Goal: Transaction & Acquisition: Purchase product/service

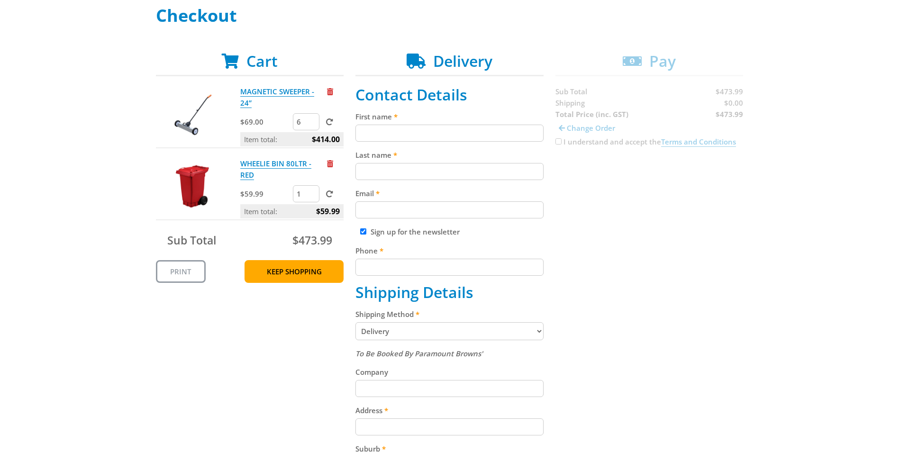
scroll to position [95, 0]
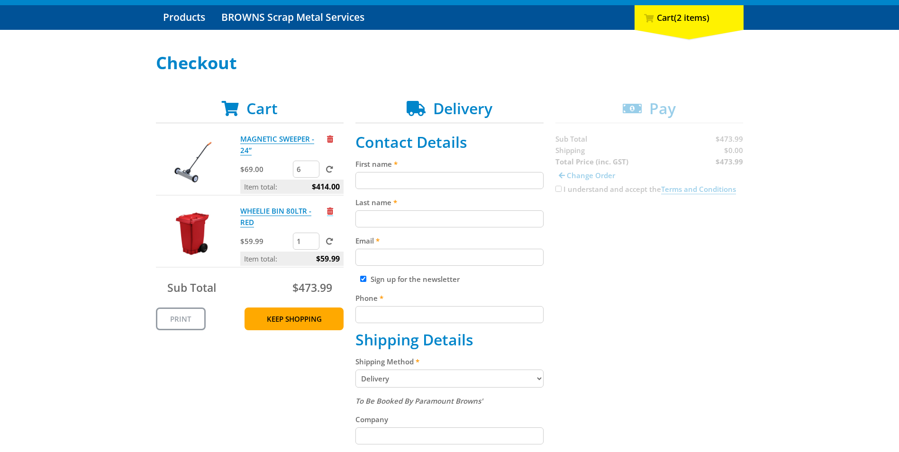
click at [330, 211] on span "Remove from cart" at bounding box center [330, 211] width 6 height 7
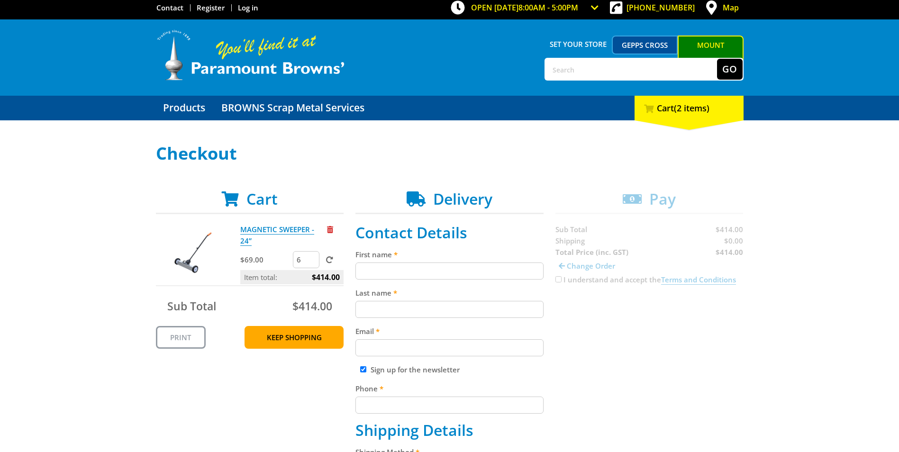
scroll to position [0, 0]
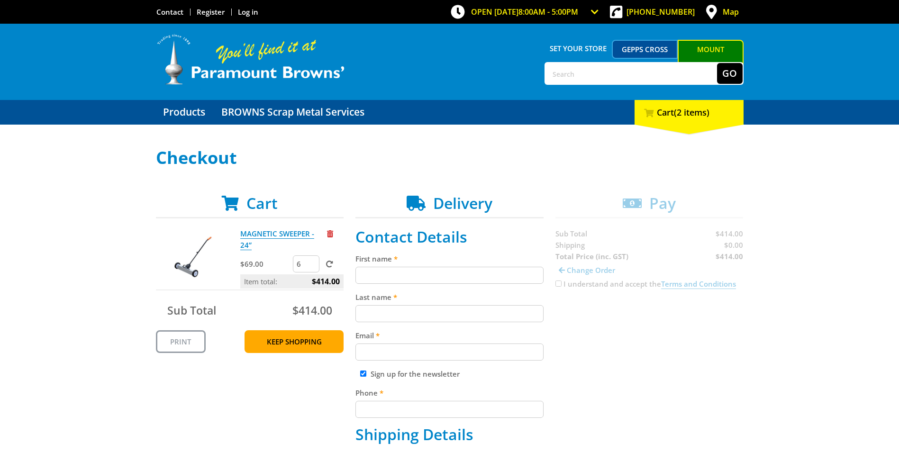
click at [564, 74] on input "text" at bounding box center [632, 73] width 172 height 21
type input "alumi expand barrier"
click at [717, 63] on button "Go" at bounding box center [730, 73] width 26 height 21
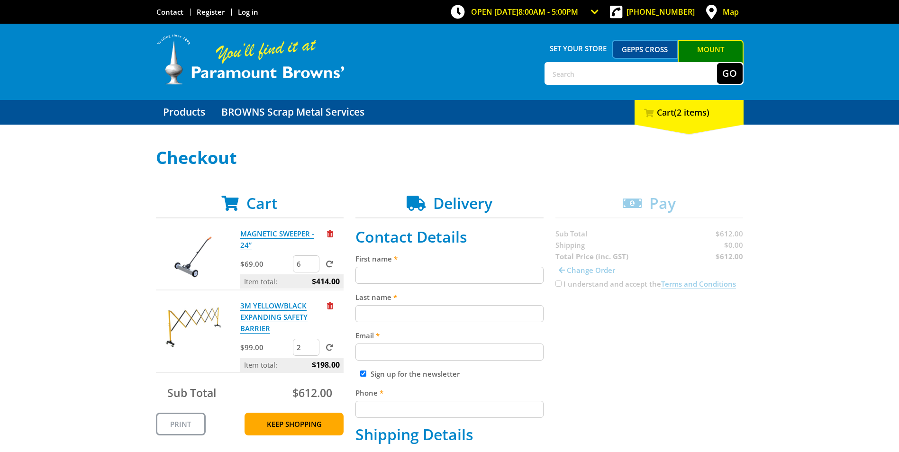
click at [562, 73] on input "text" at bounding box center [632, 73] width 172 height 21
type input "black storage"
click at [717, 63] on button "Go" at bounding box center [730, 73] width 26 height 21
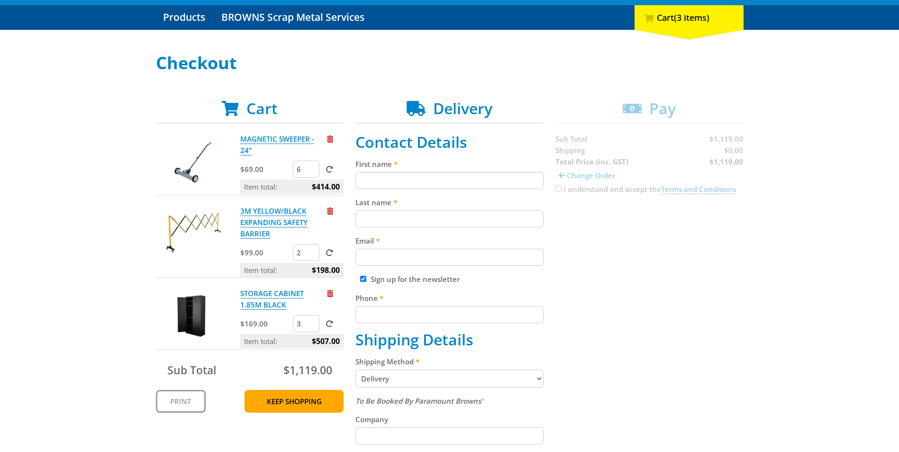
scroll to position [142, 0]
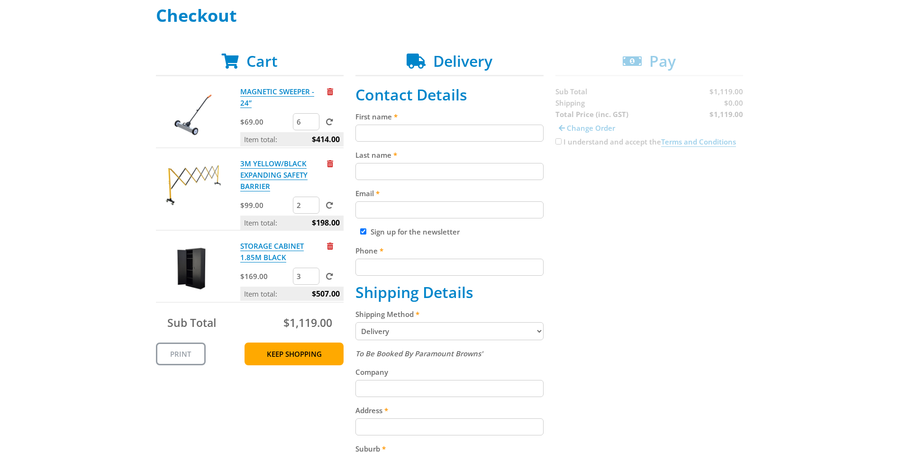
click at [200, 257] on img at bounding box center [193, 268] width 57 height 57
click at [254, 246] on link "STORAGE CABINET 1.85M BLACK" at bounding box center [272, 251] width 64 height 21
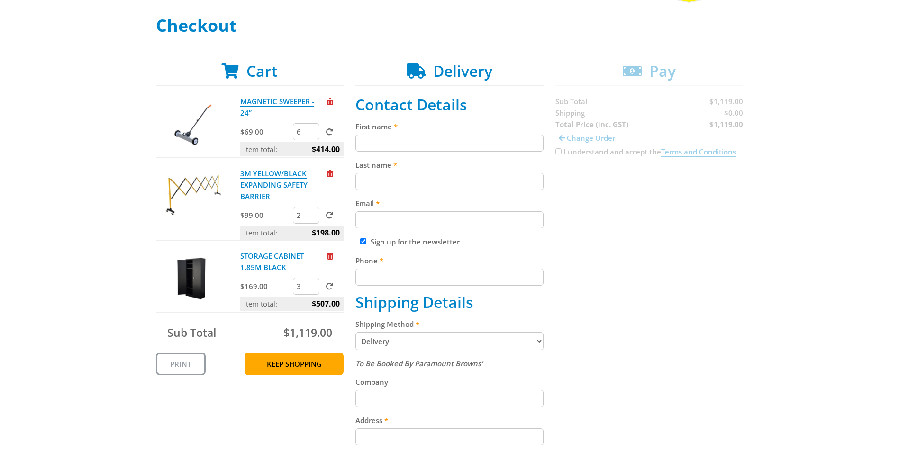
scroll to position [142, 0]
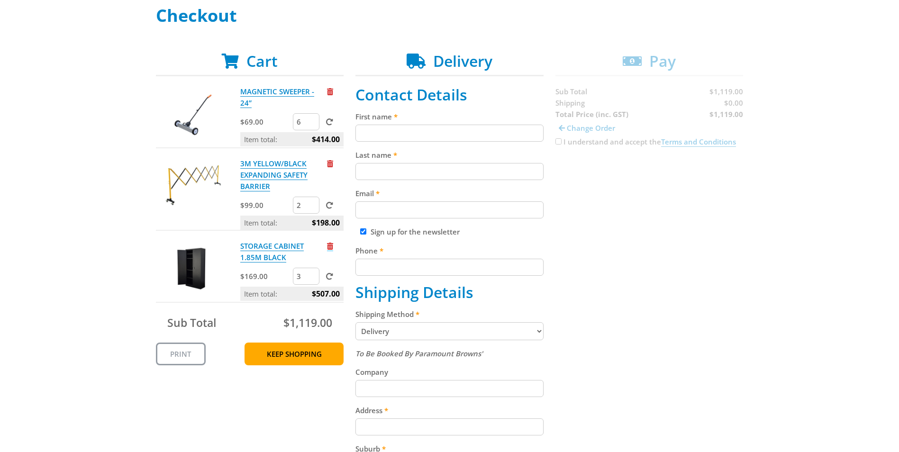
click at [329, 244] on span "Remove from cart" at bounding box center [330, 246] width 6 height 7
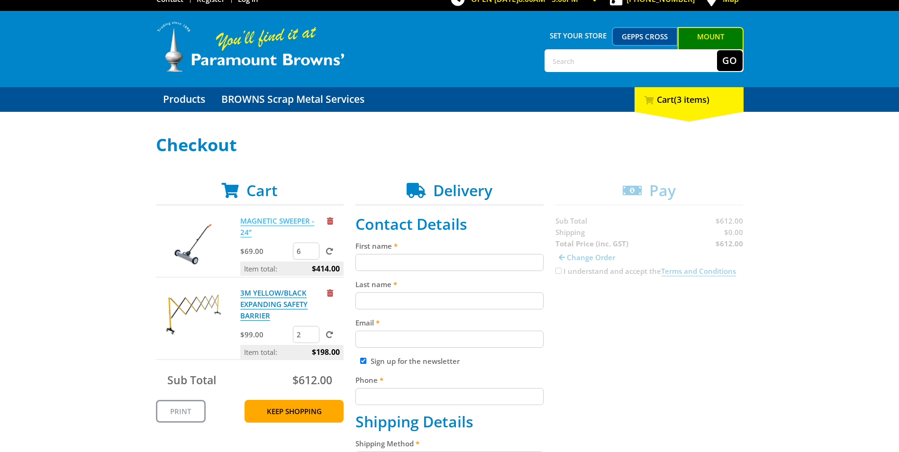
scroll to position [0, 0]
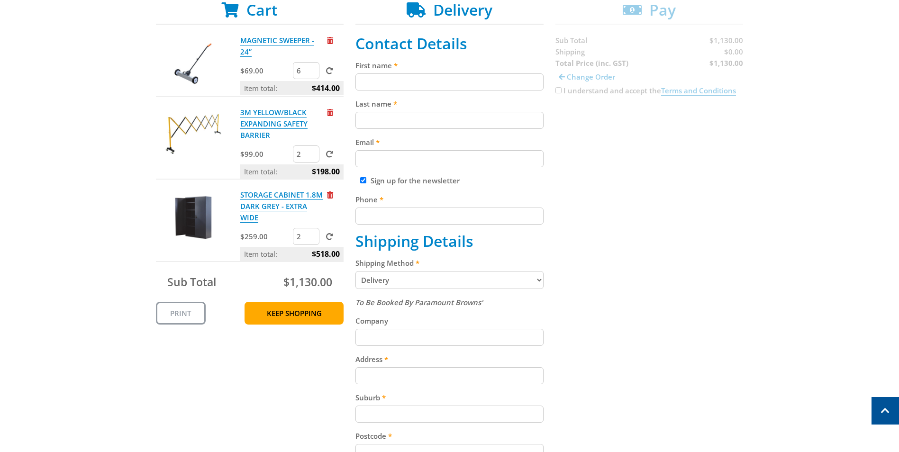
scroll to position [190, 0]
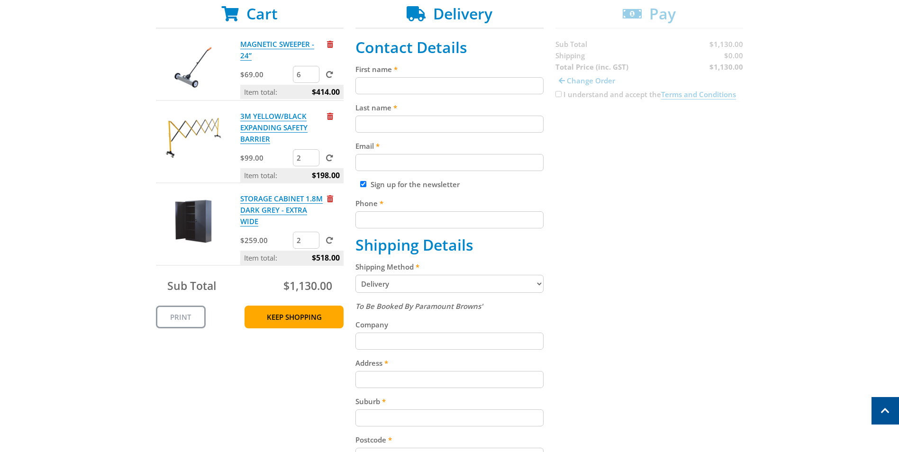
click at [393, 84] on input "First name" at bounding box center [450, 85] width 188 height 17
type input "Michele"
type input "Manson"
type input "[PERSON_NAME][EMAIL_ADDRESS][DOMAIN_NAME]"
type input "0419938662"
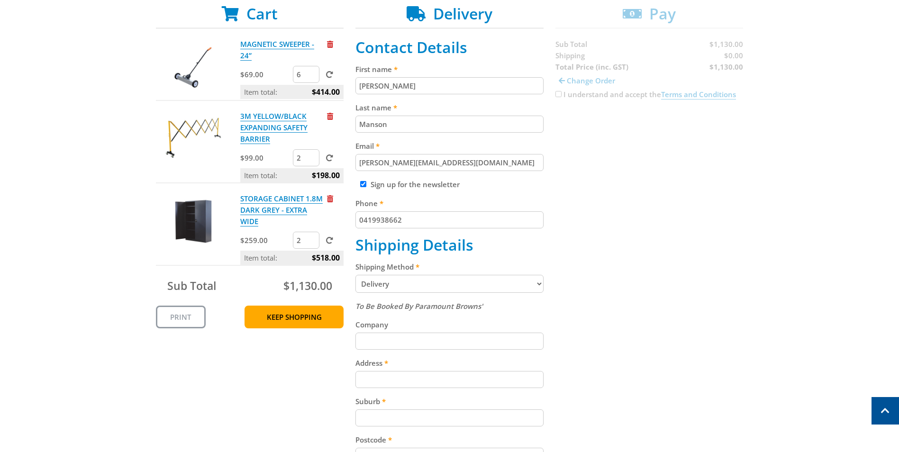
type input "Quantum Steel Fabrications Pty Ltd"
type input "[STREET_ADDRESS]"
type input "[GEOGRAPHIC_DATA]"
type input "5113"
select select "SA"
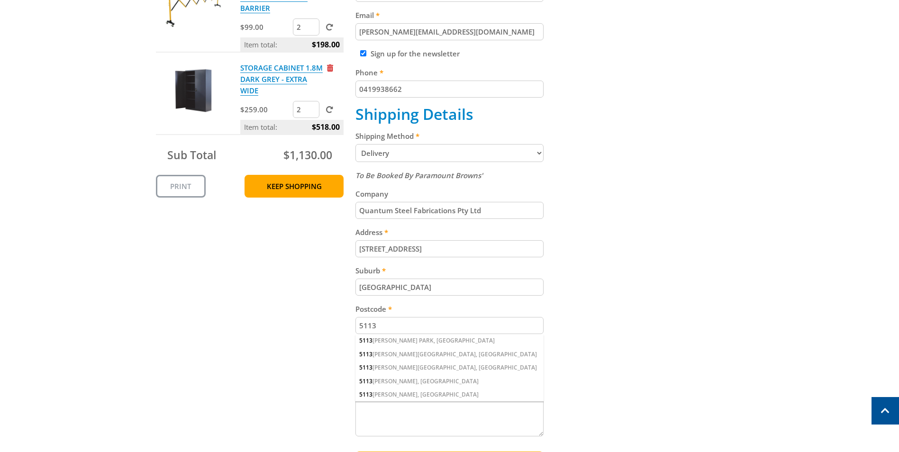
scroll to position [332, 0]
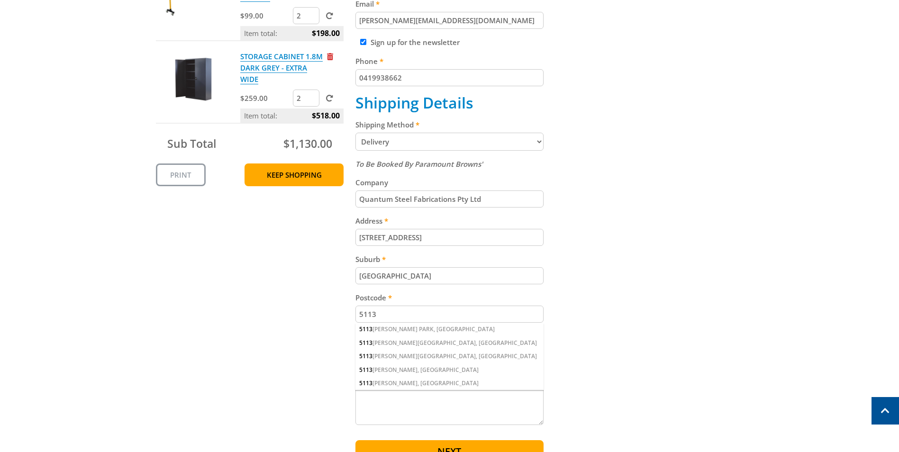
click at [214, 242] on div "Cart MAGNETIC SWEEPER - 24” $69.00 6 Item total: $414.00 3M YELLOW/BLACK EXPAND…" at bounding box center [450, 166] width 588 height 606
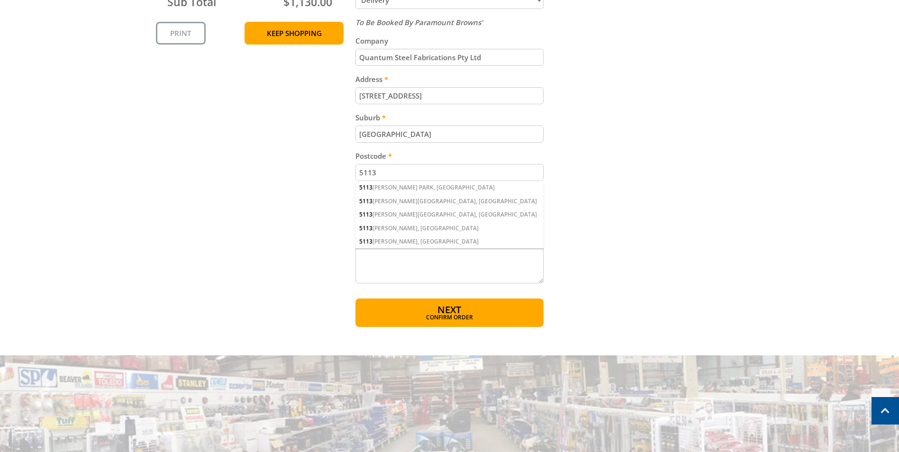
scroll to position [474, 0]
click at [436, 317] on span "Confirm order" at bounding box center [449, 318] width 147 height 6
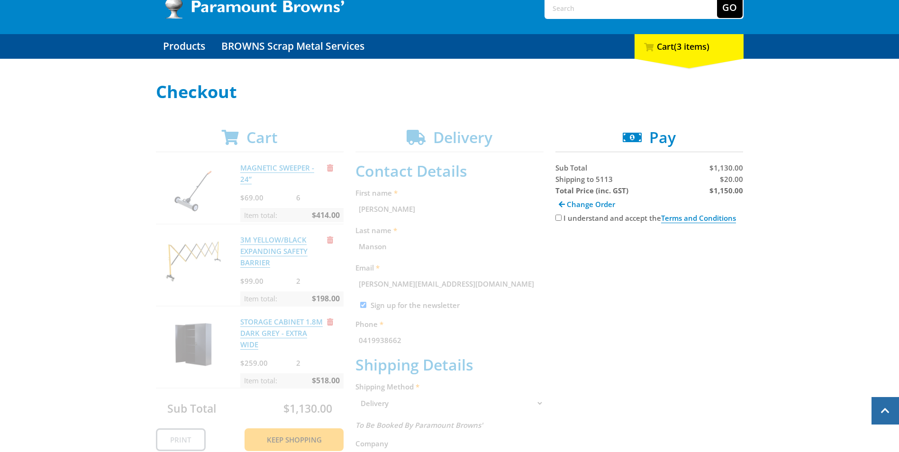
scroll to position [52, 0]
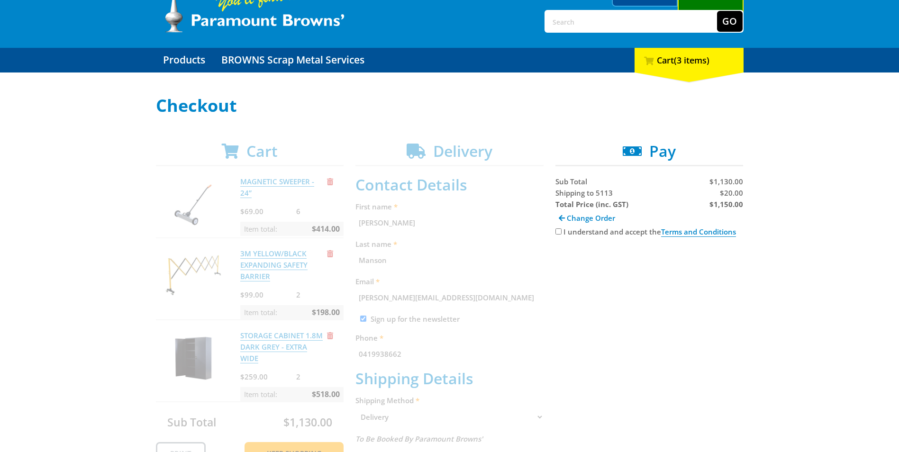
click at [557, 231] on input "I understand and accept the Terms and Conditions" at bounding box center [559, 231] width 6 height 6
checkbox input "true"
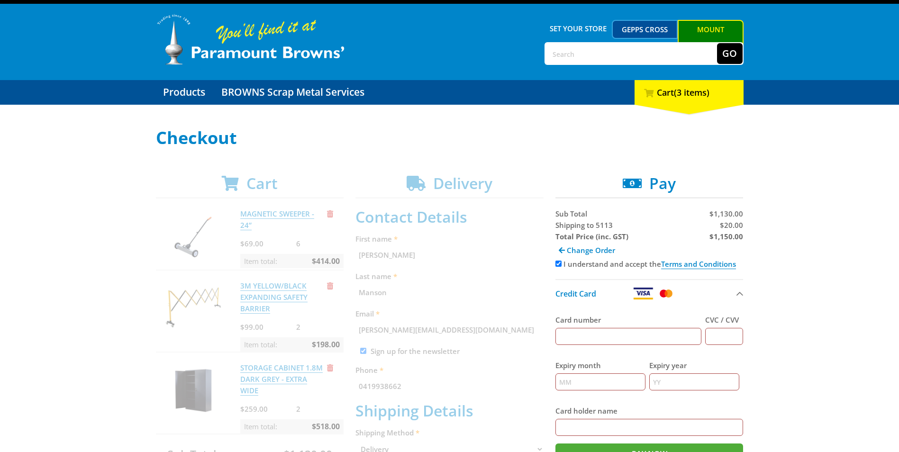
scroll to position [0, 0]
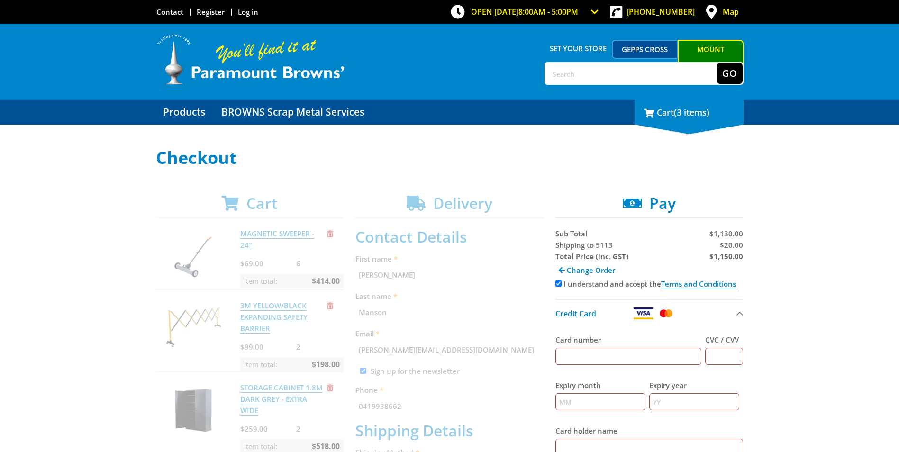
click at [675, 119] on div "3 Cart (3 items)" at bounding box center [689, 112] width 109 height 25
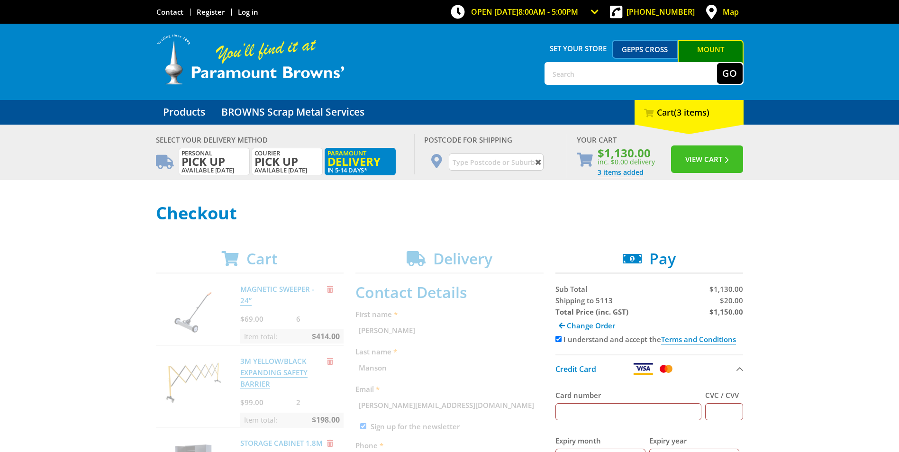
click at [695, 156] on button "View Cart" at bounding box center [707, 159] width 72 height 27
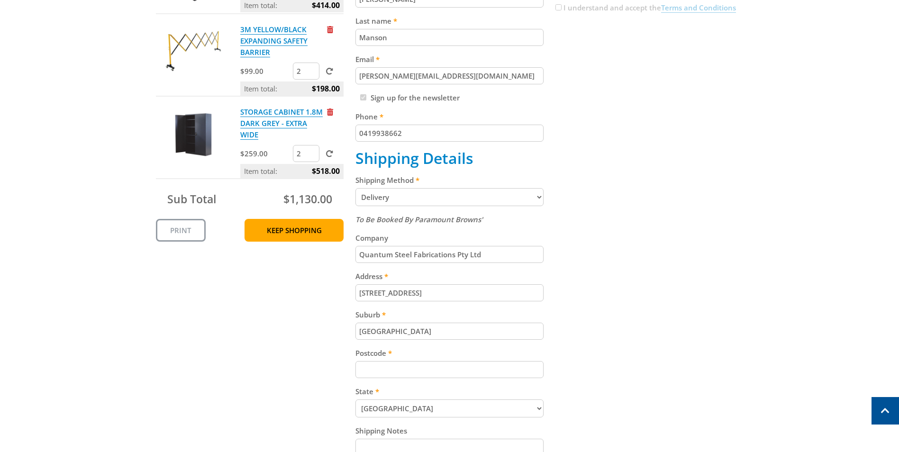
scroll to position [379, 0]
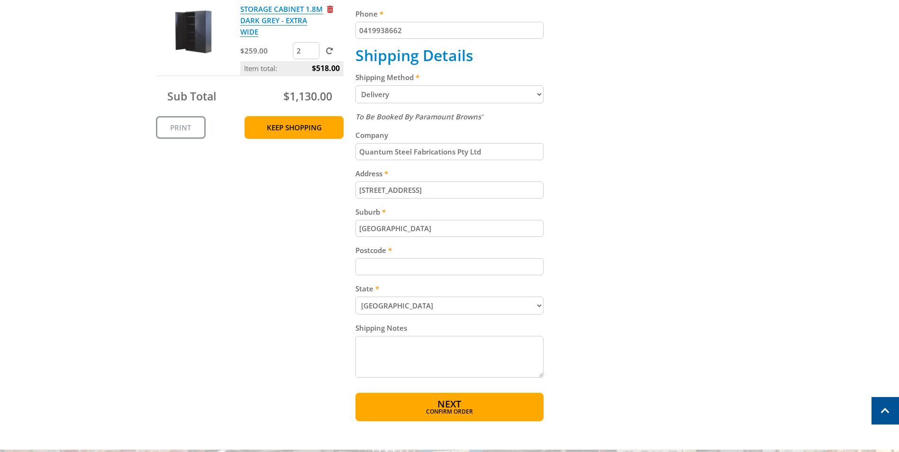
click at [367, 264] on input "Postcode" at bounding box center [450, 266] width 188 height 17
type input "5113"
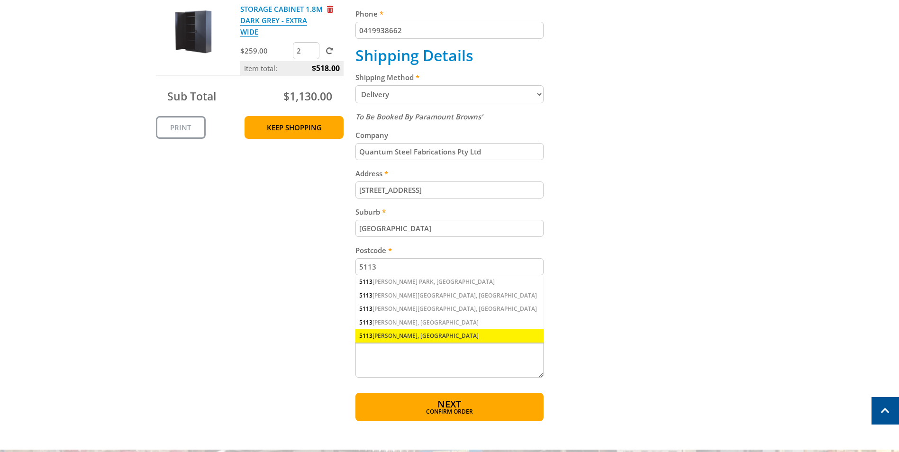
click at [384, 333] on div "5113 ELIZABETH NORTH, SA" at bounding box center [450, 335] width 188 height 13
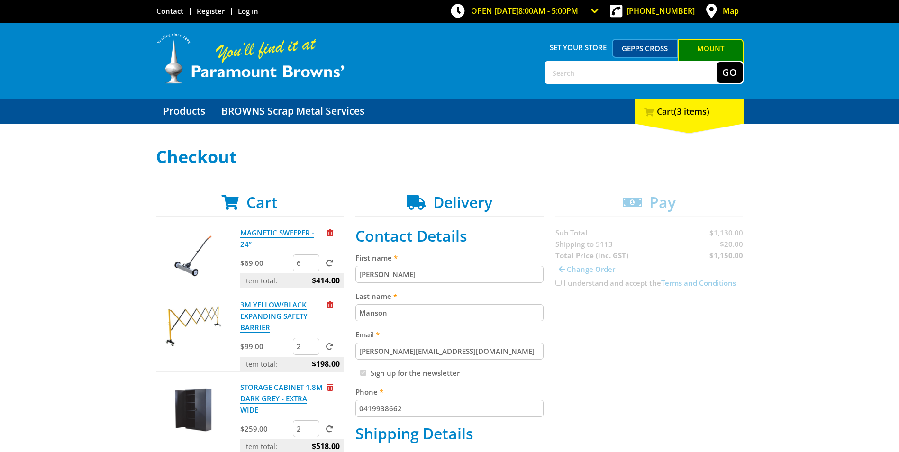
scroll to position [0, 0]
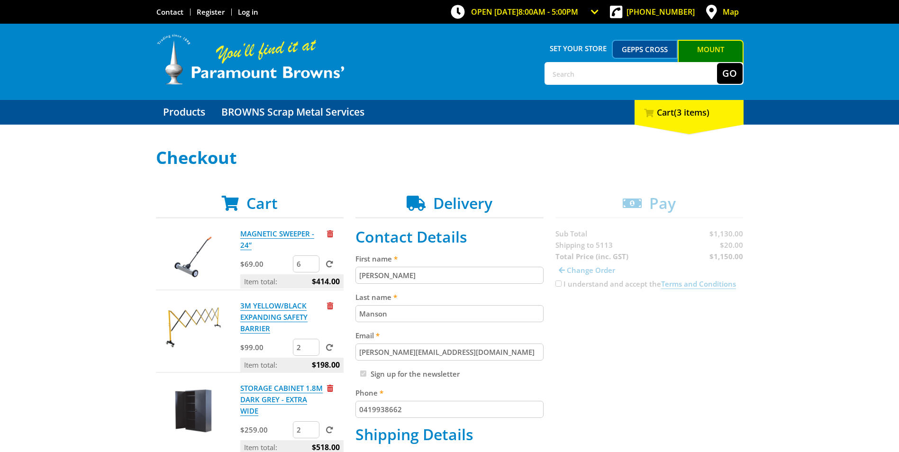
click at [564, 72] on input "text" at bounding box center [632, 73] width 172 height 21
type input "red wheelie bin"
click at [717, 63] on button "Go" at bounding box center [730, 73] width 26 height 21
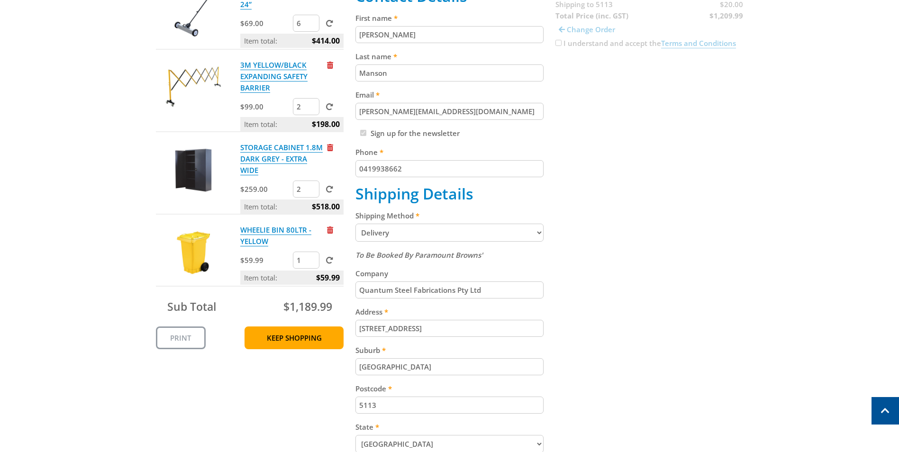
scroll to position [237, 0]
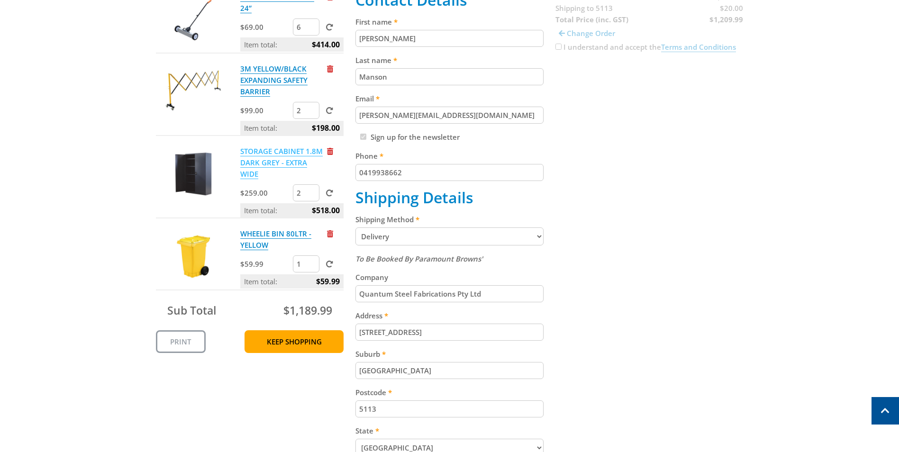
click at [264, 158] on link "STORAGE CABINET 1.8M DARK GREY - EXTRA WIDE" at bounding box center [281, 162] width 82 height 33
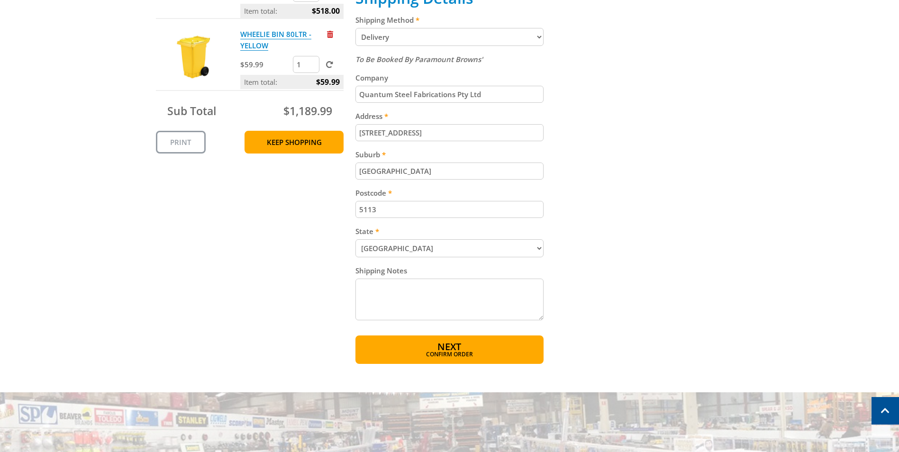
scroll to position [474, 0]
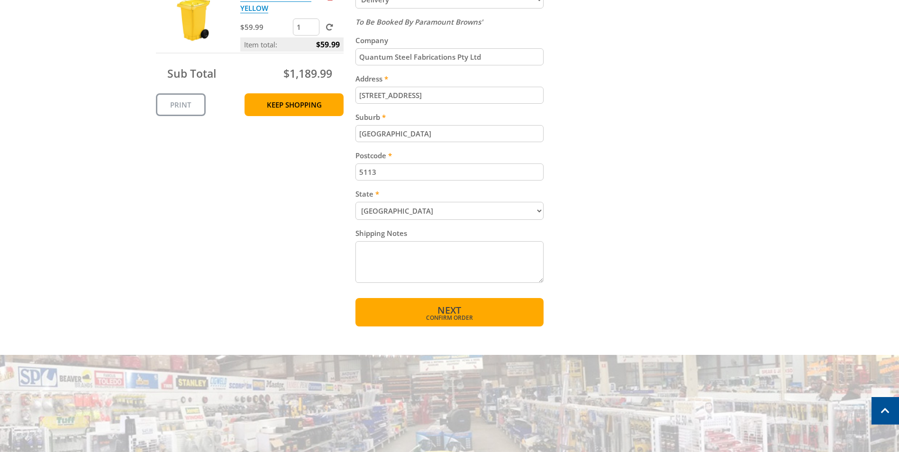
click at [447, 312] on span "Next" at bounding box center [450, 310] width 24 height 13
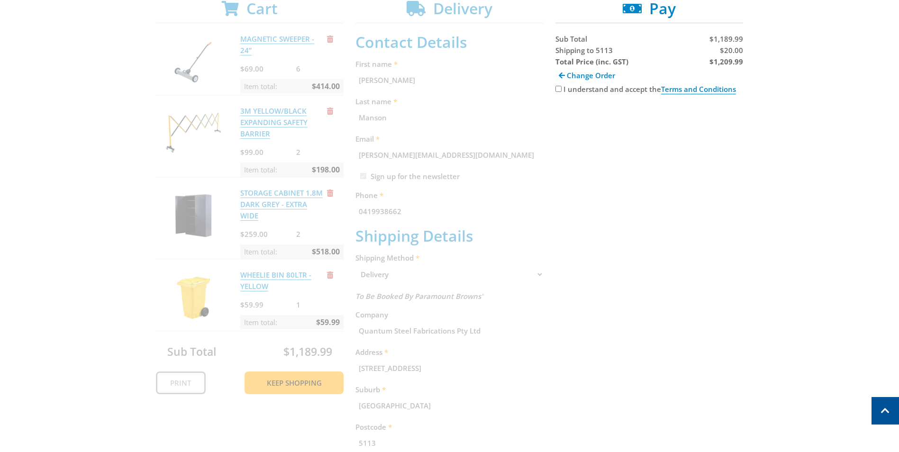
scroll to position [194, 0]
click at [557, 89] on input "I understand and accept the Terms and Conditions" at bounding box center [559, 89] width 6 height 6
checkbox input "true"
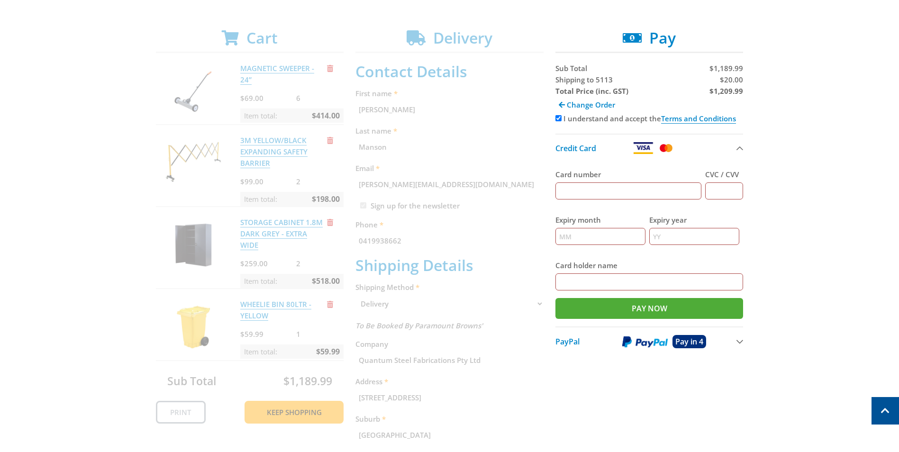
scroll to position [100, 0]
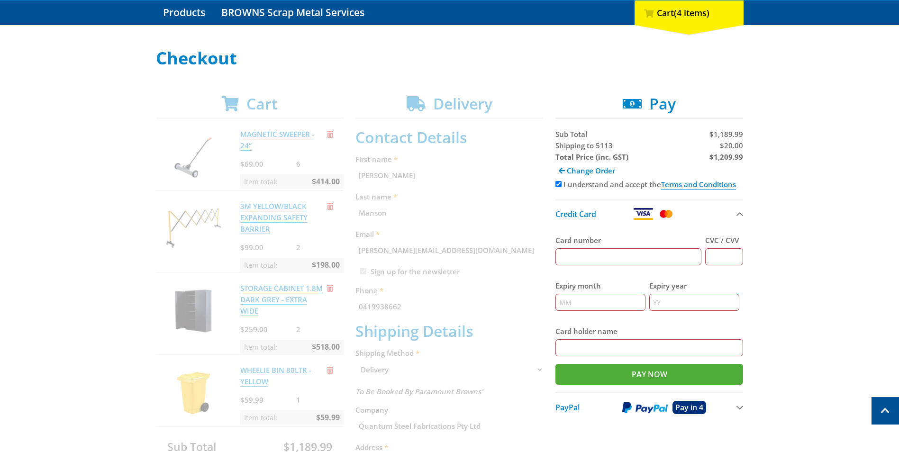
click at [570, 257] on input "Card number" at bounding box center [629, 256] width 146 height 17
type input "5163660004346741"
click at [721, 261] on input "CVC / CVV" at bounding box center [724, 256] width 38 height 17
type input "470"
click at [569, 305] on input "Expiry month" at bounding box center [601, 302] width 90 height 17
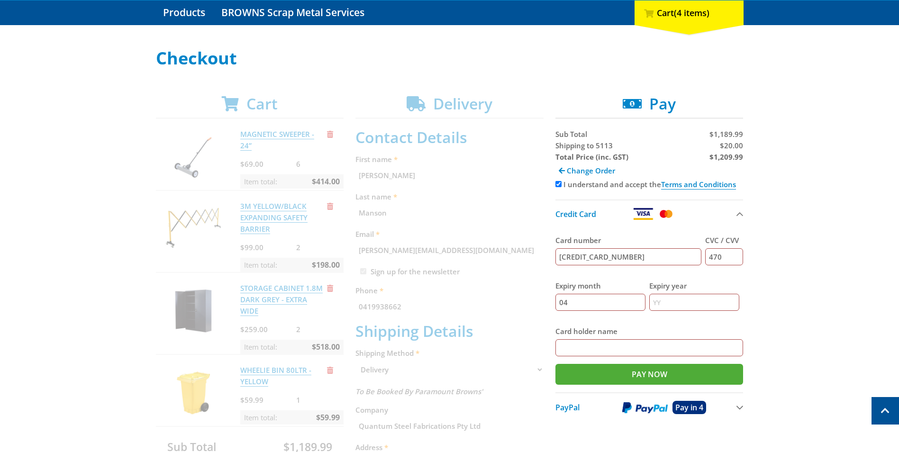
type input "04"
click at [669, 301] on input "Expiry year" at bounding box center [694, 302] width 90 height 17
type input "29"
click at [571, 348] on input "Card holder name" at bounding box center [650, 347] width 188 height 17
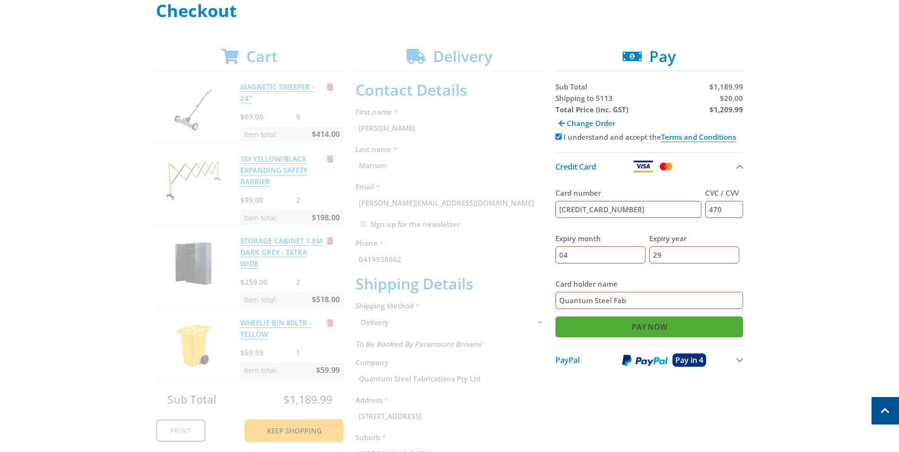
type input "Quantum Steel Fab"
click at [604, 325] on input "Pay Now" at bounding box center [650, 327] width 188 height 21
type input "Paying..."
